Goal: Use online tool/utility: Utilize a website feature to perform a specific function

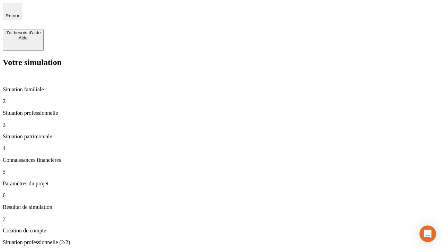
type input "70 000"
type input "1 000"
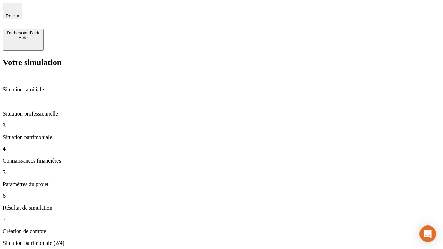
type input "800"
type input "6"
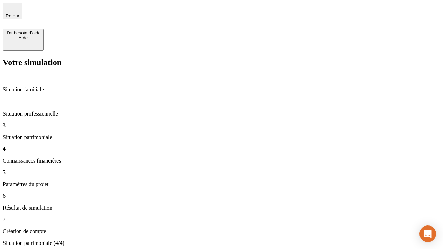
type input "400"
type input "3"
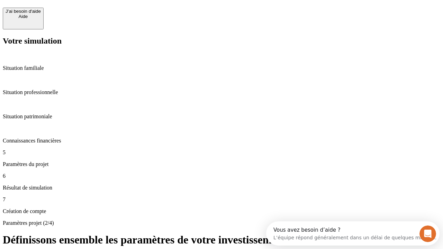
scroll to position [6, 0]
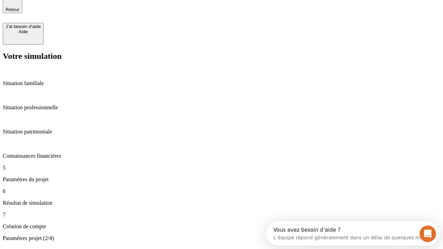
type input "35"
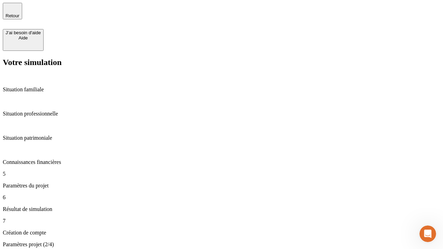
type input "500"
type input "640"
